Goal: Information Seeking & Learning: Learn about a topic

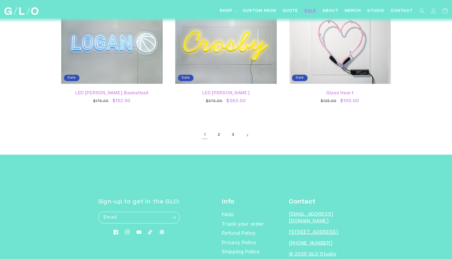
scroll to position [962, 0]
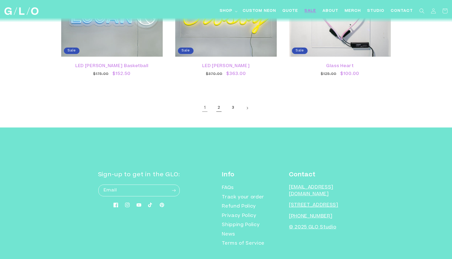
click at [219, 110] on link "2" at bounding box center [219, 109] width 12 height 12
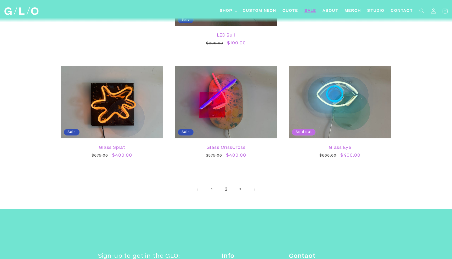
scroll to position [929, 0]
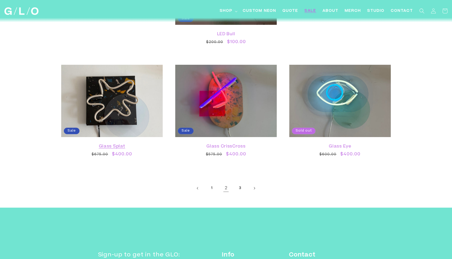
click at [106, 144] on link "Glass Splat" at bounding box center [111, 146] width 91 height 5
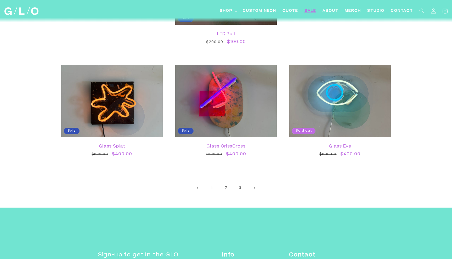
click at [242, 188] on link "3" at bounding box center [240, 189] width 12 height 12
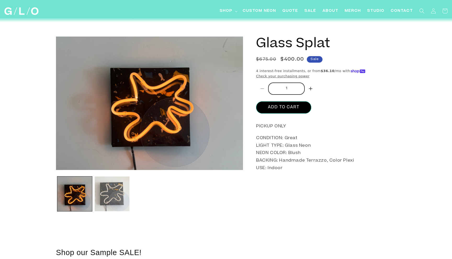
click at [106, 191] on button "Load image 2 in gallery view" at bounding box center [112, 194] width 35 height 35
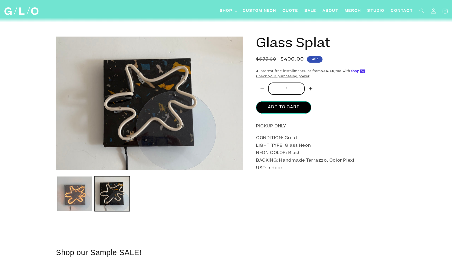
click at [79, 191] on button "Load image 1 in gallery view" at bounding box center [74, 194] width 35 height 35
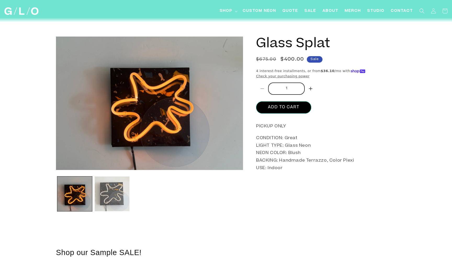
click at [118, 195] on button "Load image 2 in gallery view" at bounding box center [112, 194] width 35 height 35
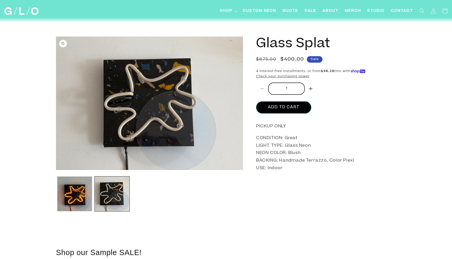
click at [170, 135] on img "Gallery Viewer" at bounding box center [149, 104] width 187 height 134
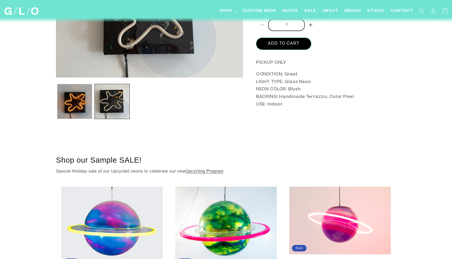
scroll to position [93, 0]
click at [215, 172] on link "Upcycling Program" at bounding box center [204, 171] width 38 height 4
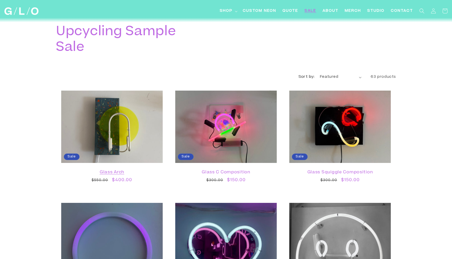
click at [141, 170] on link "Glass Arch" at bounding box center [111, 172] width 91 height 5
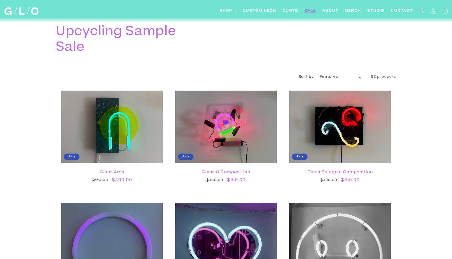
click at [308, 11] on span "SALE" at bounding box center [310, 10] width 12 height 5
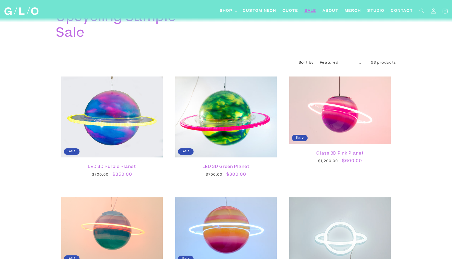
scroll to position [15, 0]
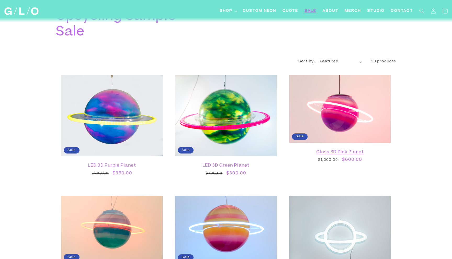
click at [336, 150] on link "Glass 3D Pink Planet" at bounding box center [339, 152] width 91 height 5
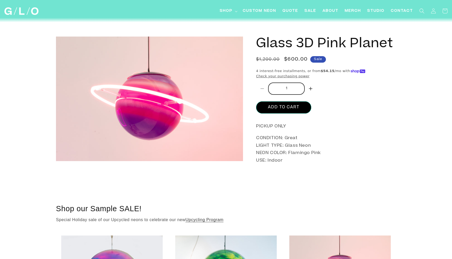
click at [300, 39] on h1 "Glass 3D Pink Planet" at bounding box center [326, 45] width 140 height 16
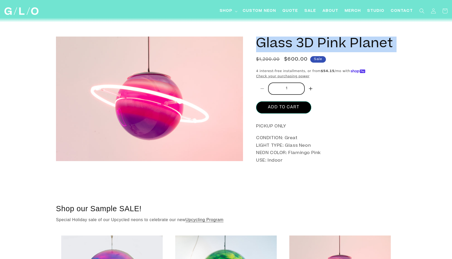
click at [300, 39] on h1 "Glass 3D Pink Planet" at bounding box center [326, 45] width 140 height 16
copy product-info "Glass 3D Pink Planet Glass 3D Pink Planet Regular price $600.00"
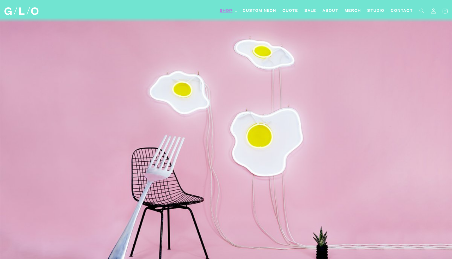
click at [223, 10] on span "Shop" at bounding box center [226, 10] width 13 height 5
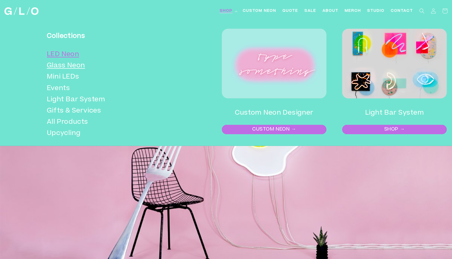
click at [57, 52] on link "LED Neon" at bounding box center [108, 54] width 123 height 11
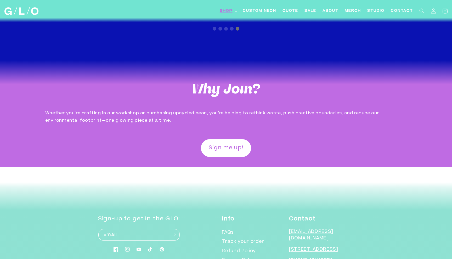
scroll to position [1317, 0]
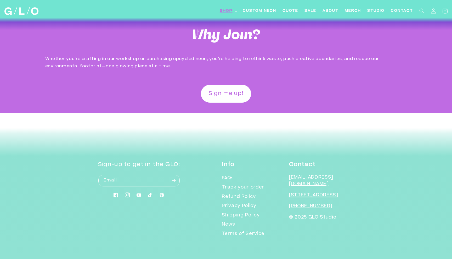
click at [130, 194] on icon at bounding box center [127, 195] width 5 height 5
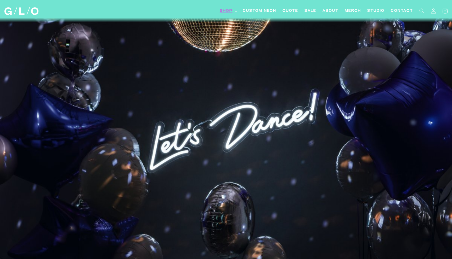
click at [223, 9] on span "Shop" at bounding box center [226, 10] width 13 height 5
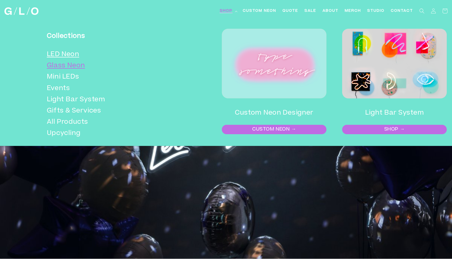
click at [61, 65] on link "Glass Neon" at bounding box center [108, 65] width 123 height 11
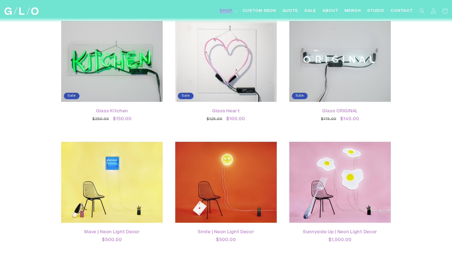
scroll to position [992, 0]
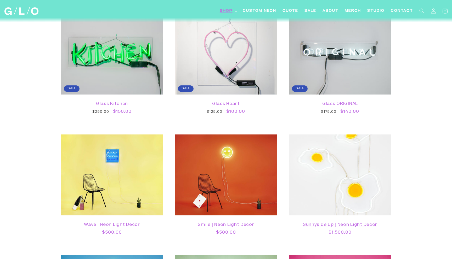
click at [343, 223] on link "Sunnyside Up | Neon Light Decor" at bounding box center [339, 225] width 91 height 5
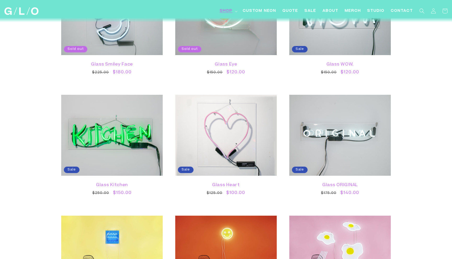
scroll to position [930, 0]
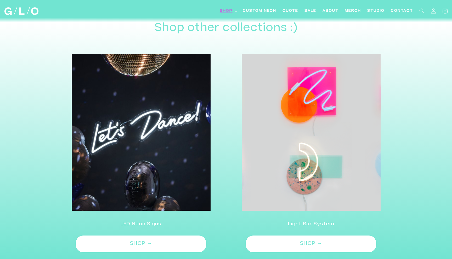
scroll to position [571, 0]
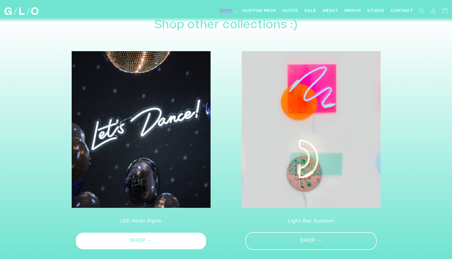
click at [293, 232] on link "SHOP →" at bounding box center [310, 241] width 131 height 18
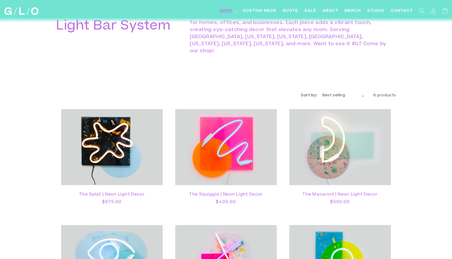
scroll to position [289, 0]
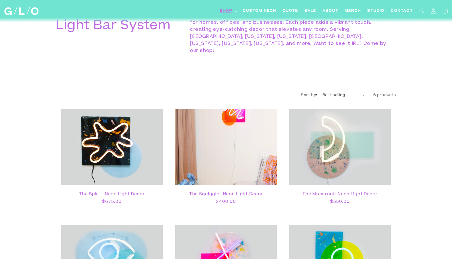
click at [236, 192] on link "The Squiggle | Neon Light Decor" at bounding box center [225, 194] width 91 height 5
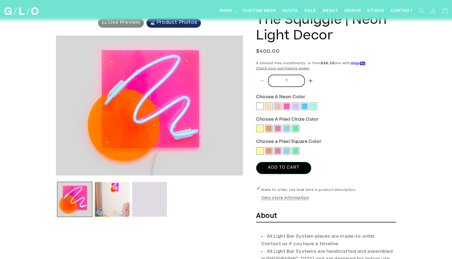
scroll to position [22, 0]
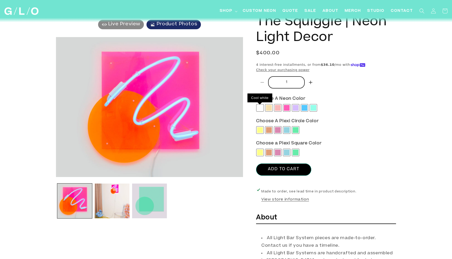
click at [261, 108] on span at bounding box center [260, 108] width 6 height 6
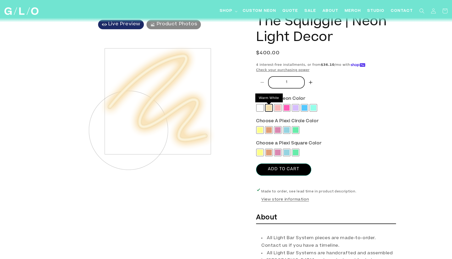
click at [270, 109] on span at bounding box center [269, 108] width 6 height 6
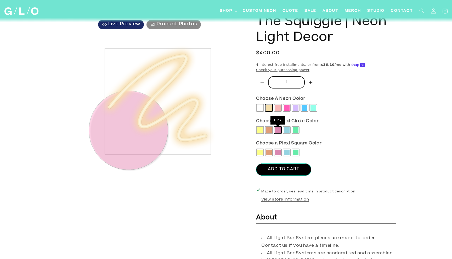
click at [276, 130] on span at bounding box center [278, 130] width 6 height 6
click at [294, 129] on span at bounding box center [296, 130] width 6 height 6
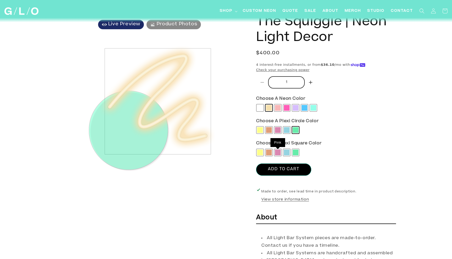
click at [278, 154] on span at bounding box center [278, 153] width 6 height 6
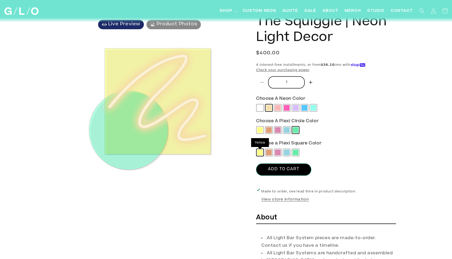
click at [261, 153] on span at bounding box center [260, 153] width 6 height 6
click at [271, 153] on span at bounding box center [269, 153] width 6 height 6
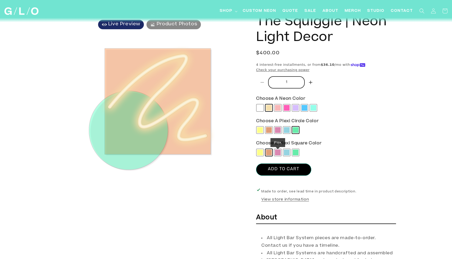
click at [277, 151] on span at bounding box center [278, 153] width 6 height 6
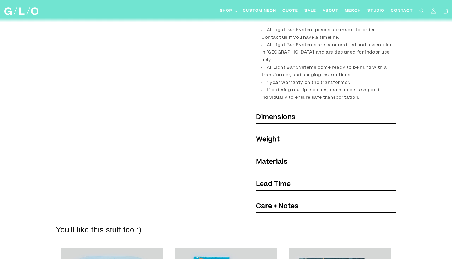
scroll to position [253, 0]
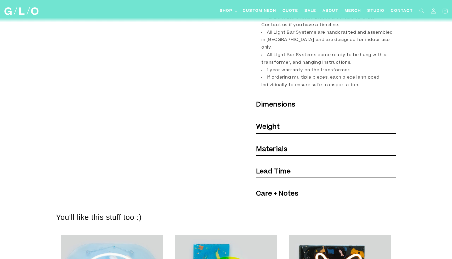
click at [318, 100] on h6 "Dimensions" at bounding box center [326, 106] width 140 height 12
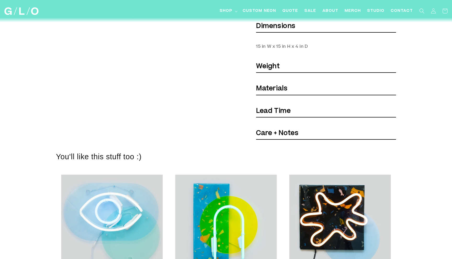
scroll to position [246, 0]
click at [307, 84] on h6 "Materials" at bounding box center [326, 90] width 140 height 12
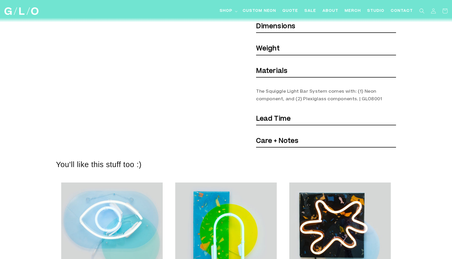
click at [308, 118] on h6 "Lead Time" at bounding box center [326, 120] width 140 height 12
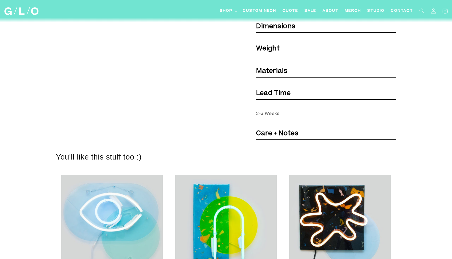
click at [305, 130] on h6 "Care + Notes" at bounding box center [326, 134] width 140 height 12
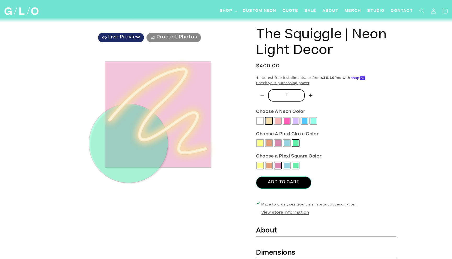
scroll to position [0, 0]
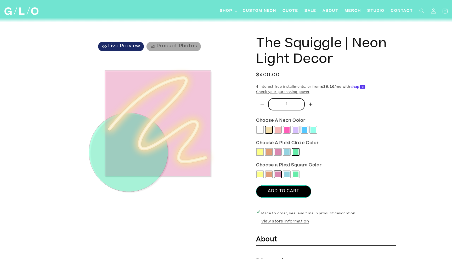
click at [165, 44] on span "Product Photos" at bounding box center [177, 46] width 41 height 5
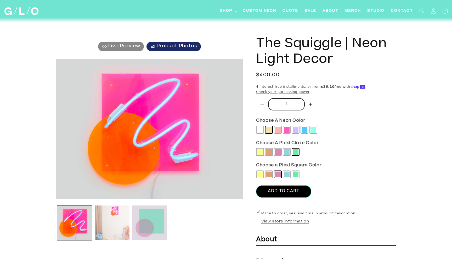
click at [107, 232] on button "Load image 2 in gallery view" at bounding box center [112, 223] width 35 height 35
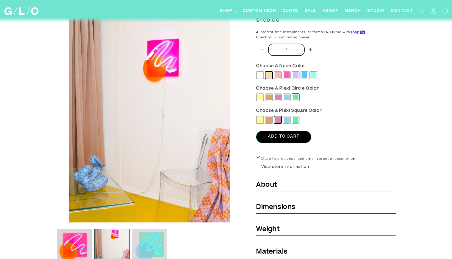
scroll to position [65, 0]
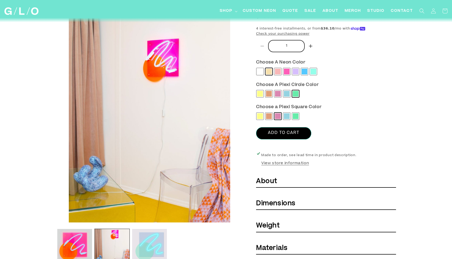
click at [149, 237] on button "Load image 3 in gallery view" at bounding box center [149, 246] width 35 height 35
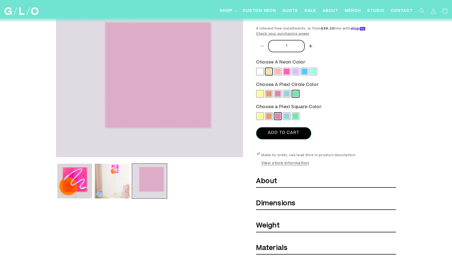
click at [120, 180] on button "Load image 2 in gallery view" at bounding box center [112, 181] width 35 height 35
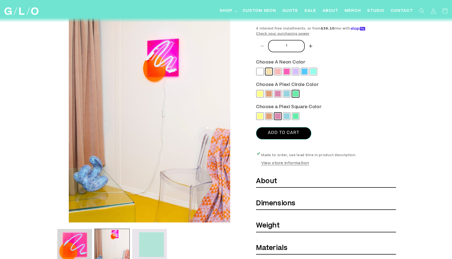
click at [145, 252] on button "Load image 3 in gallery view" at bounding box center [149, 246] width 35 height 35
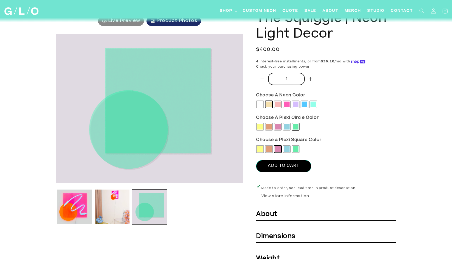
scroll to position [0, 0]
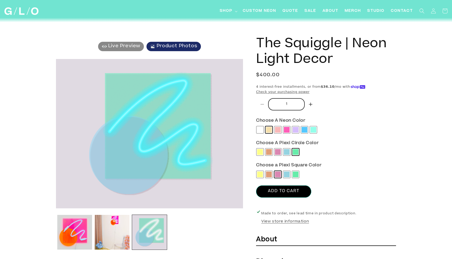
click at [17, 11] on img at bounding box center [21, 11] width 34 height 8
